Goal: Find specific page/section: Find specific page/section

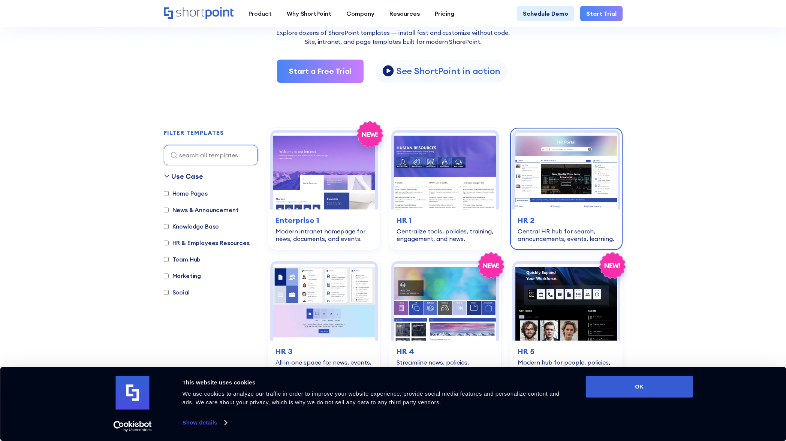
scroll to position [214, 0]
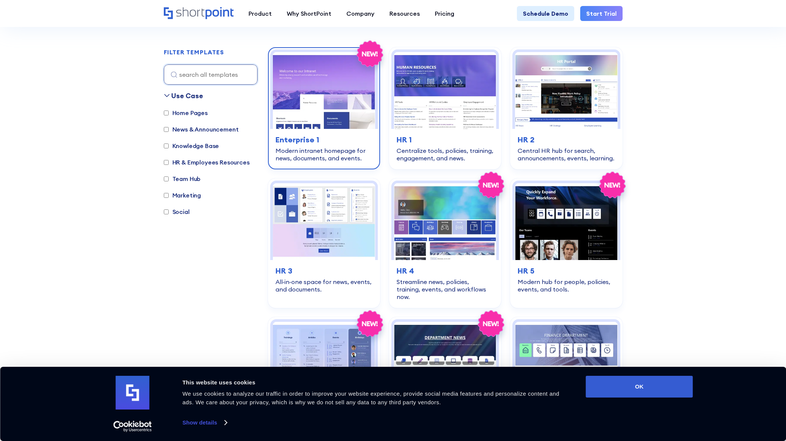
click at [316, 118] on img at bounding box center [324, 90] width 102 height 77
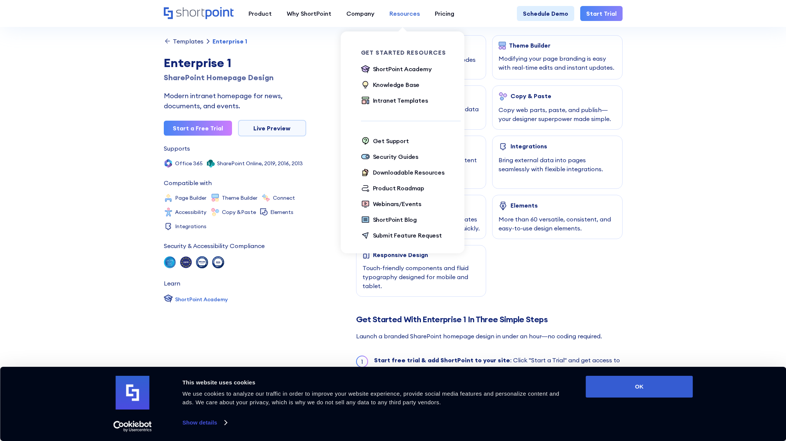
scroll to position [425, 0]
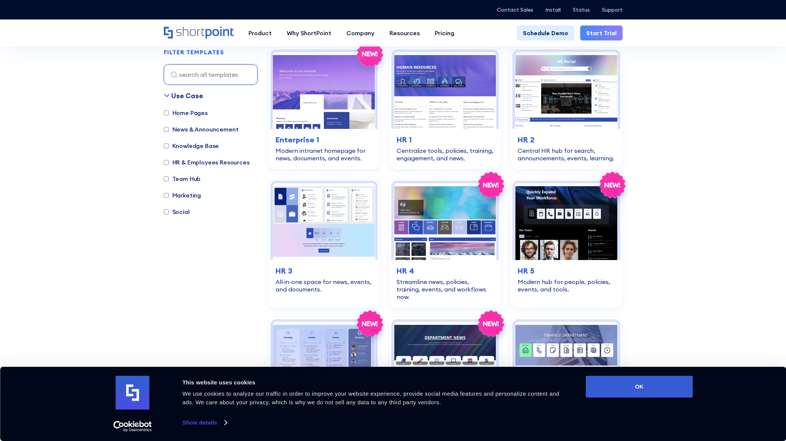
scroll to position [214, 0]
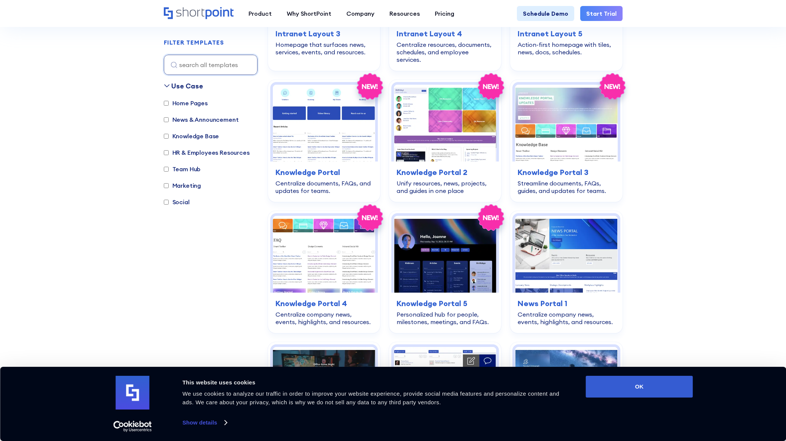
scroll to position [726, 0]
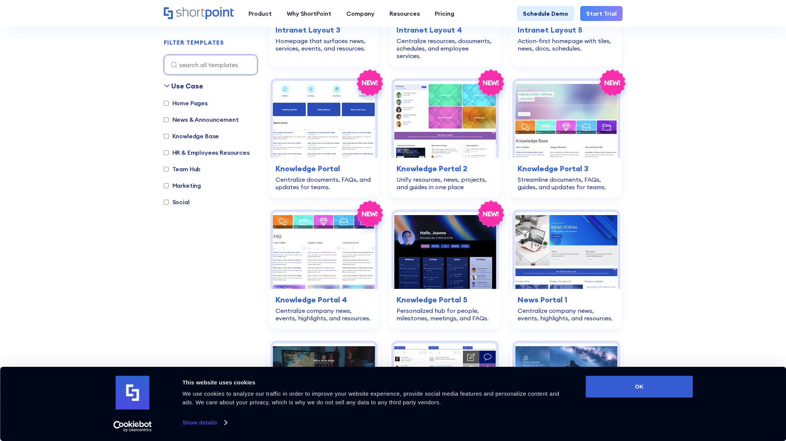
click at [165, 102] on input "Home Pages" at bounding box center [166, 103] width 5 height 5
checkbox input "true"
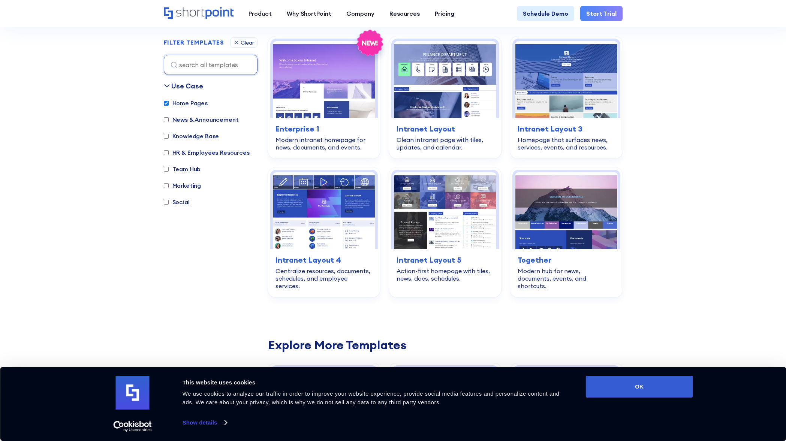
scroll to position [224, 0]
